Goal: Task Accomplishment & Management: Manage account settings

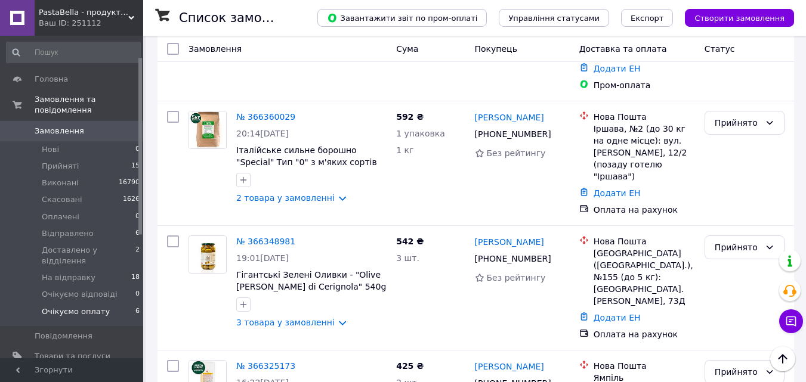
scroll to position [60, 0]
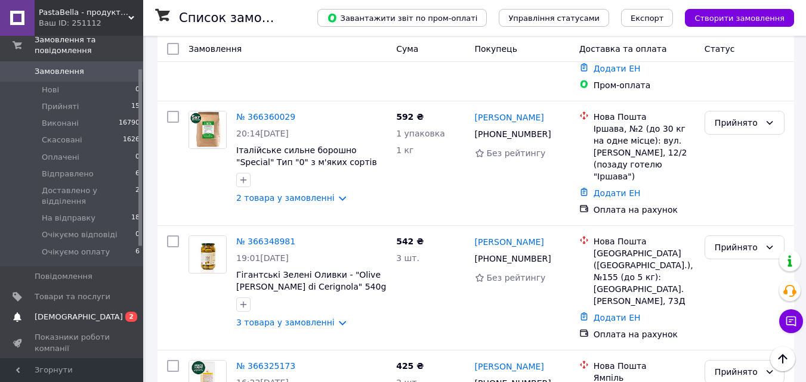
click at [85, 312] on span "[DEMOGRAPHIC_DATA]" at bounding box center [73, 317] width 76 height 11
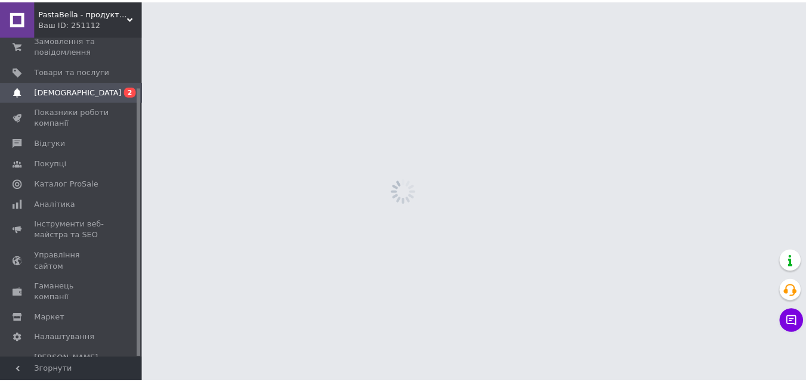
scroll to position [60, 0]
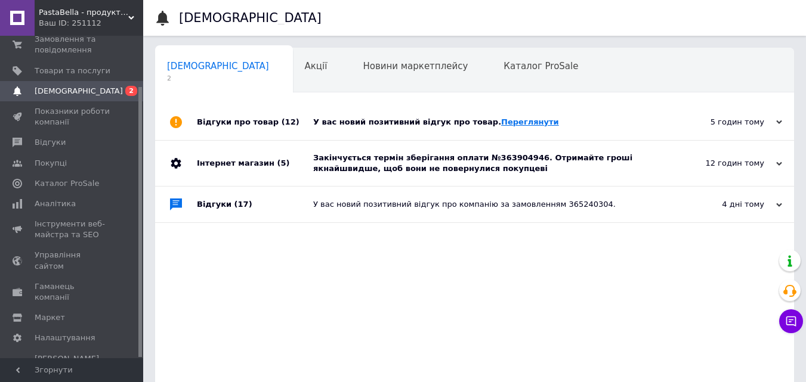
click at [501, 120] on link "Переглянути" at bounding box center [530, 122] width 58 height 9
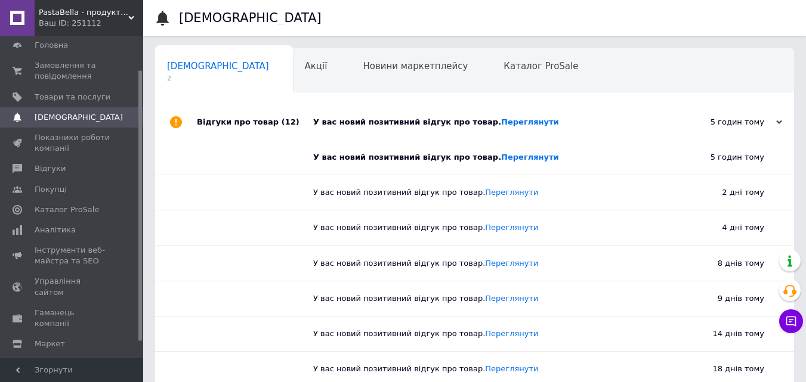
scroll to position [0, 0]
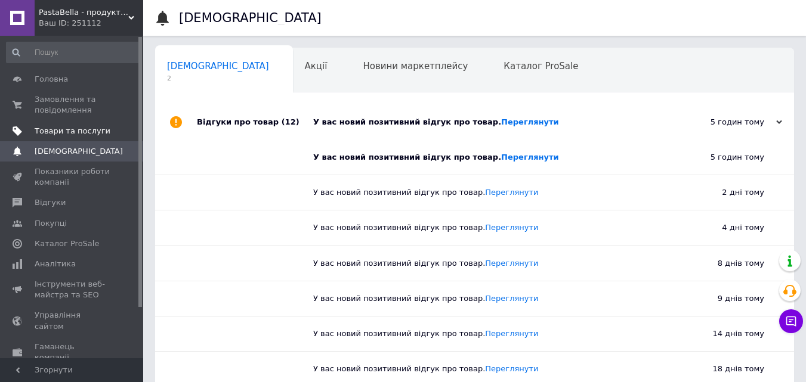
click at [80, 128] on span "Товари та послуги" at bounding box center [73, 131] width 76 height 11
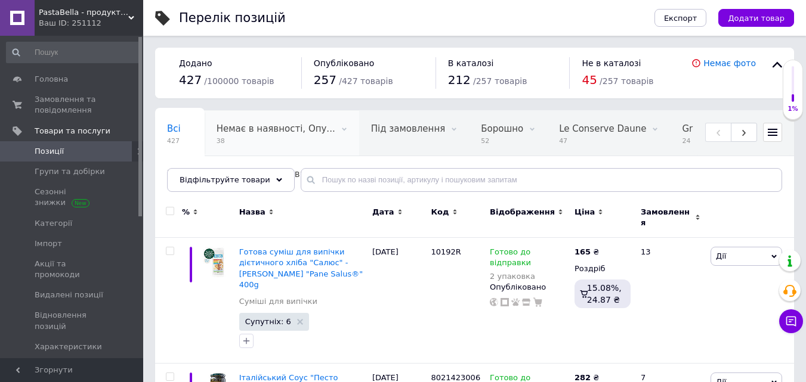
click at [247, 126] on span "Немає в наявності, Опу..." at bounding box center [276, 128] width 119 height 11
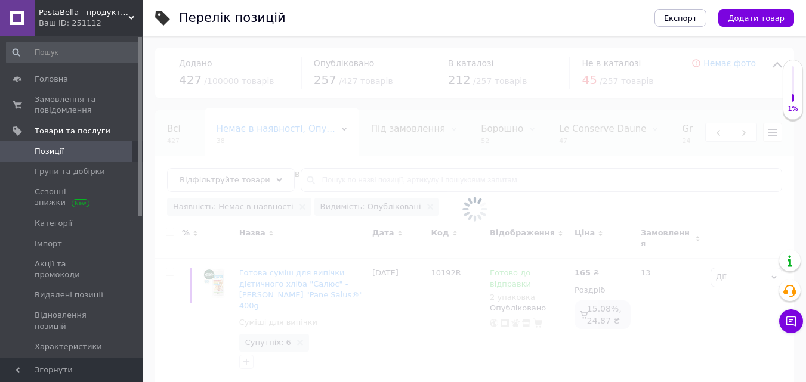
scroll to position [0, 53]
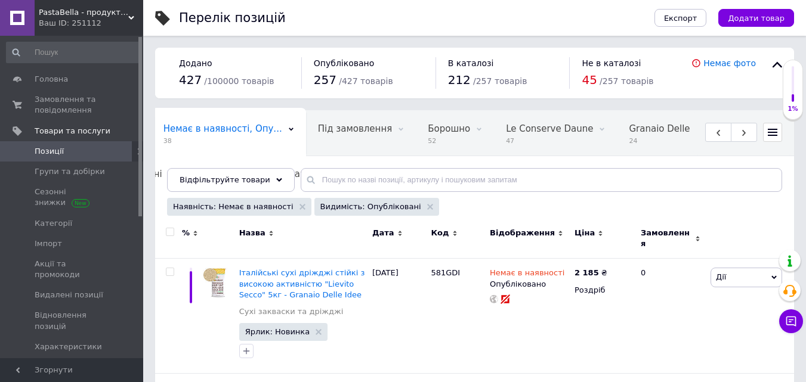
click at [400, 234] on div "Дата" at bounding box center [398, 233] width 53 height 11
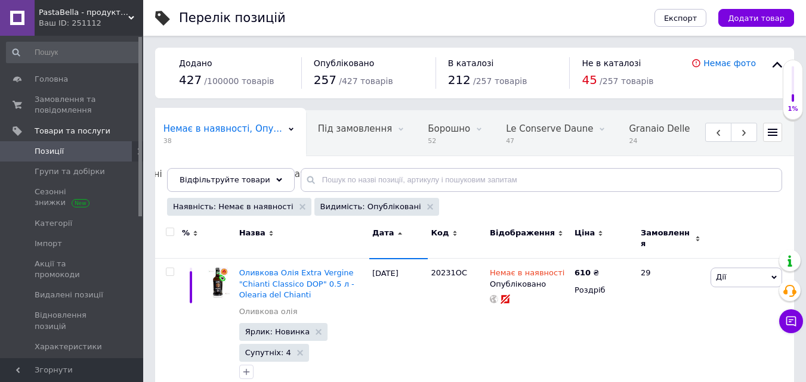
click at [400, 234] on div "Дата" at bounding box center [398, 233] width 53 height 11
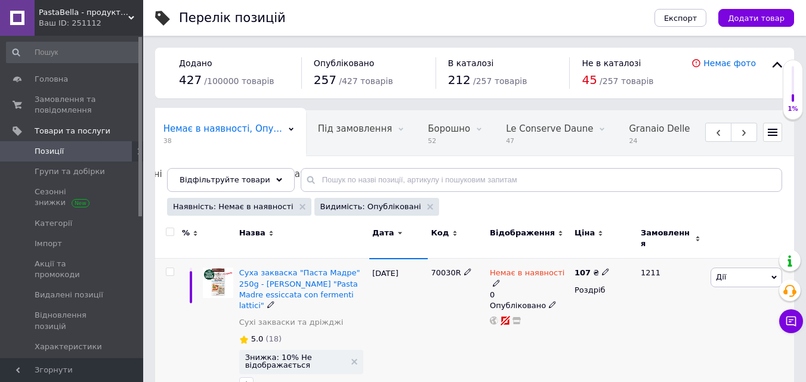
click at [539, 268] on span "Немає в наявності" at bounding box center [527, 274] width 75 height 13
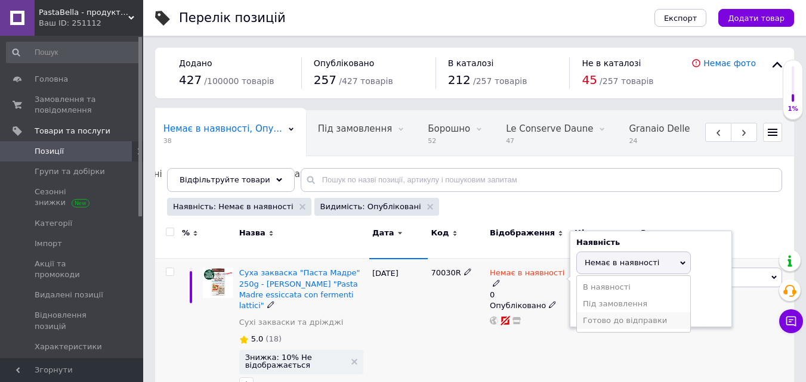
click at [591, 313] on li "Готово до відправки" at bounding box center [633, 321] width 113 height 17
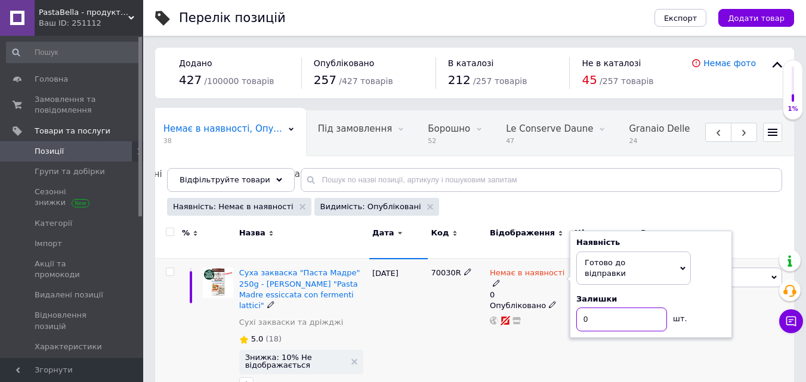
drag, startPoint x: 597, startPoint y: 304, endPoint x: 567, endPoint y: 306, distance: 29.3
click at [568, 306] on div "Немає в наявності 0 Наявність [PERSON_NAME] до відправки В наявності Немає в на…" at bounding box center [529, 297] width 79 height 58
type input "20"
click at [548, 325] on div "Немає в наявності 0 Наявність [PERSON_NAME] до відправки В наявності Немає в на…" at bounding box center [529, 333] width 85 height 149
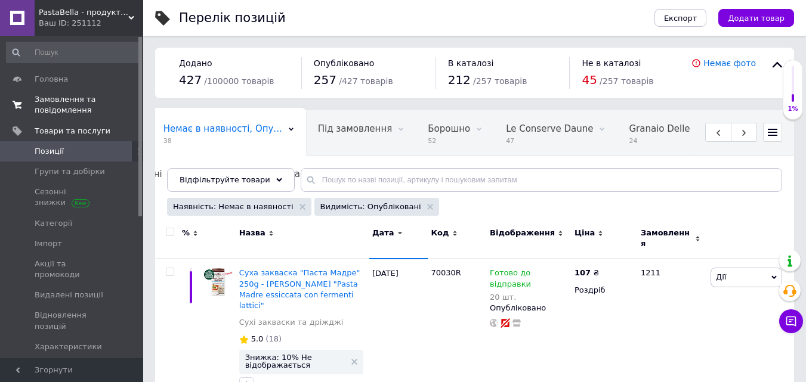
click at [80, 100] on span "Замовлення та повідомлення" at bounding box center [73, 104] width 76 height 21
